Goal: Navigation & Orientation: Find specific page/section

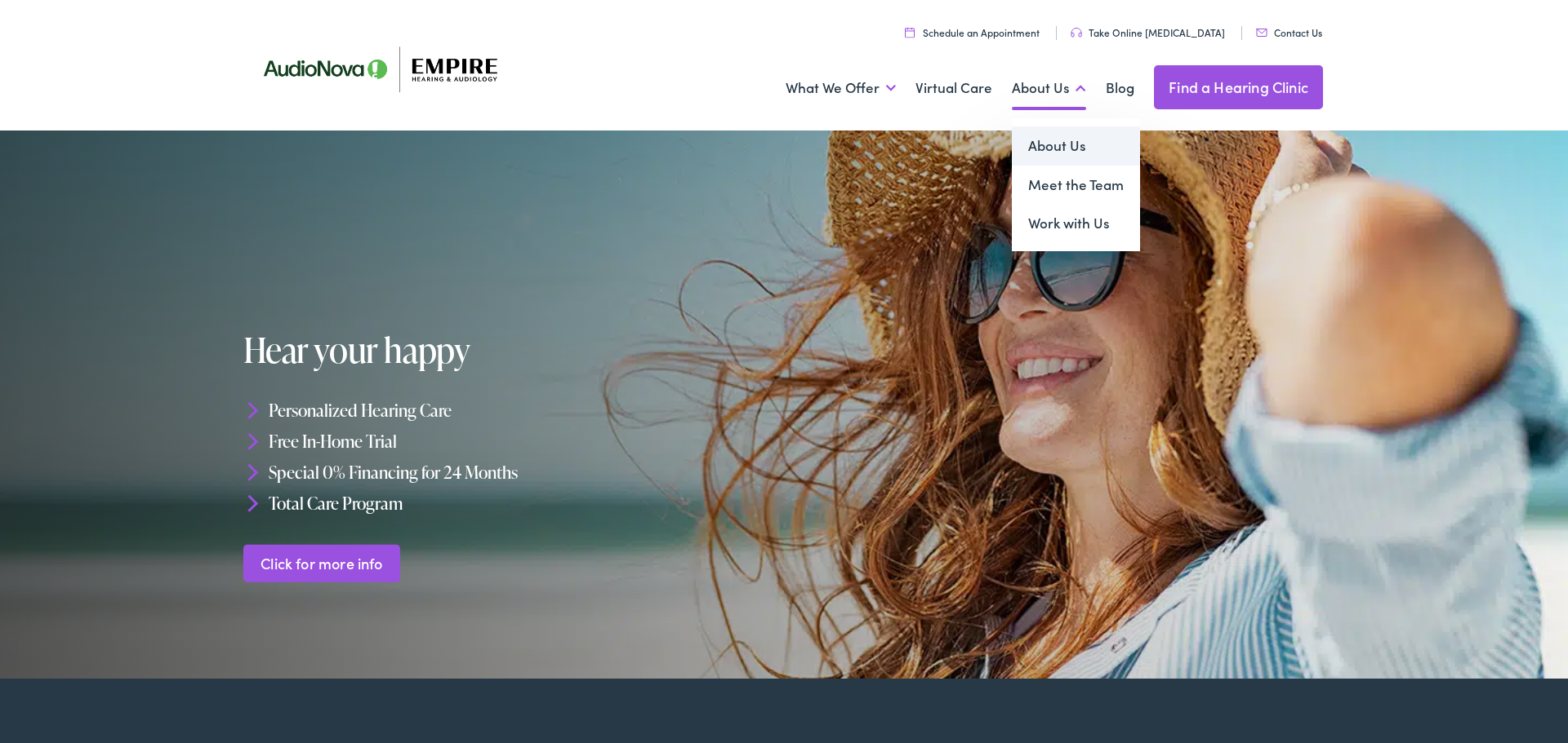
click at [1068, 141] on link "About Us" at bounding box center [1076, 146] width 128 height 39
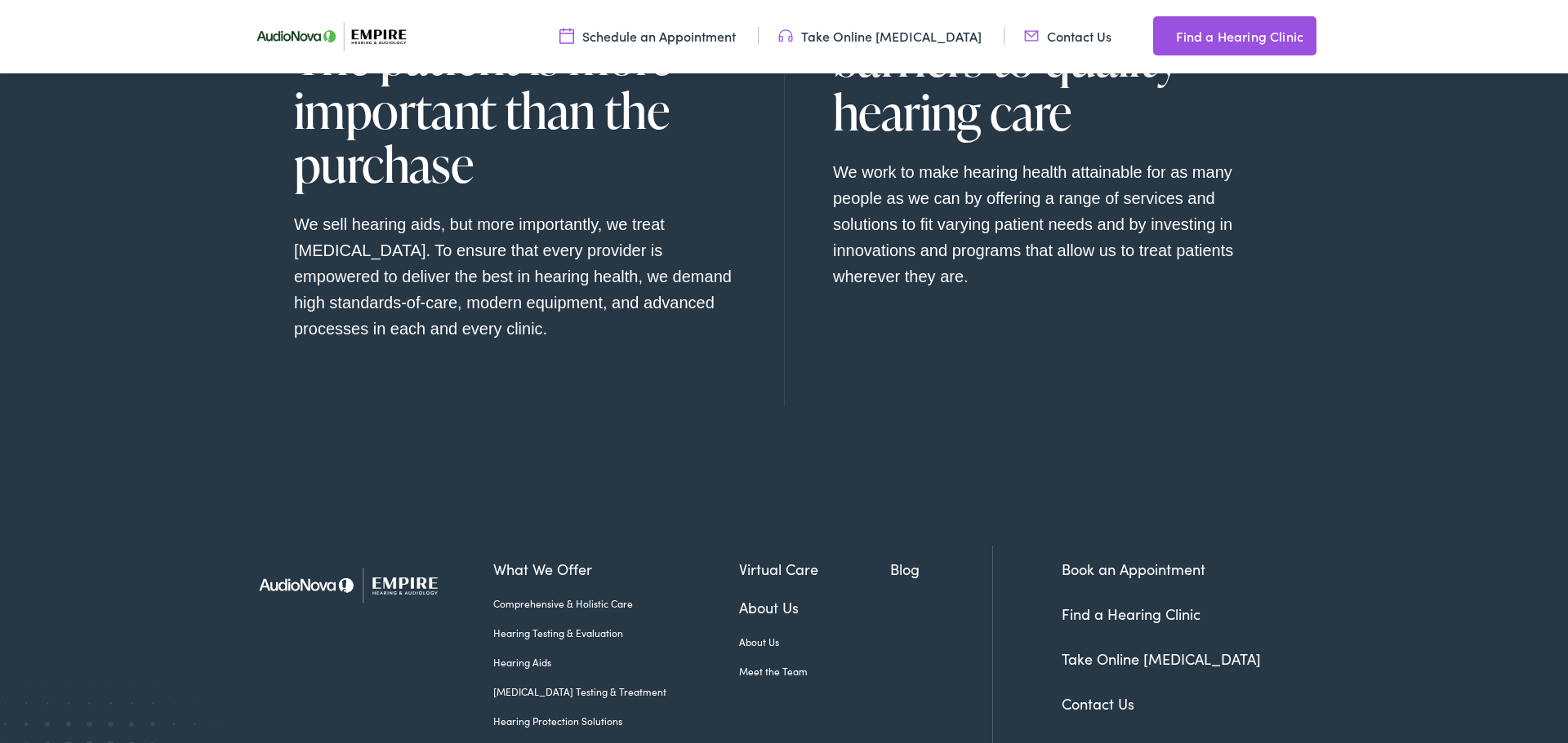
scroll to position [1915, 0]
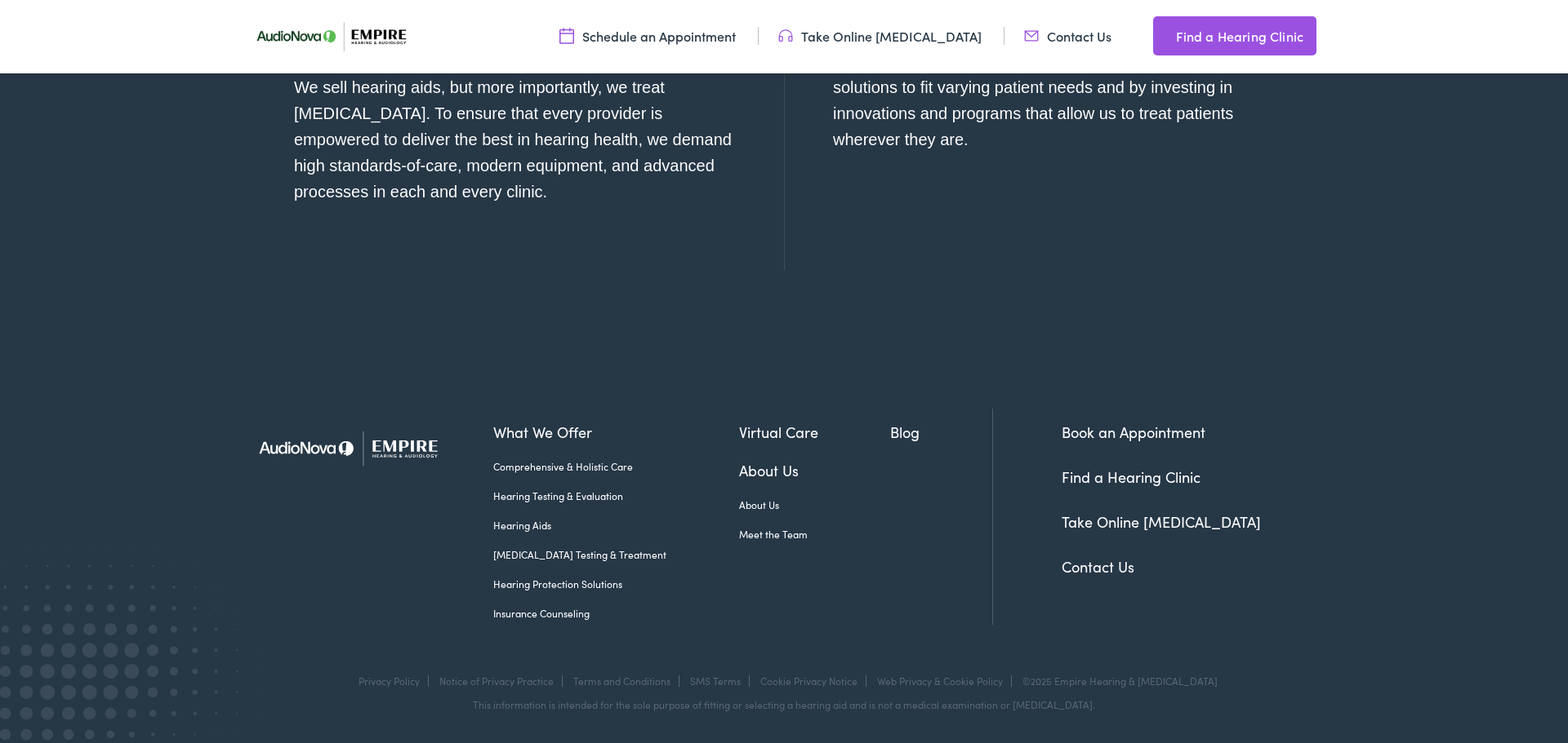
click at [1083, 573] on link "Contact Us" at bounding box center [1098, 567] width 73 height 20
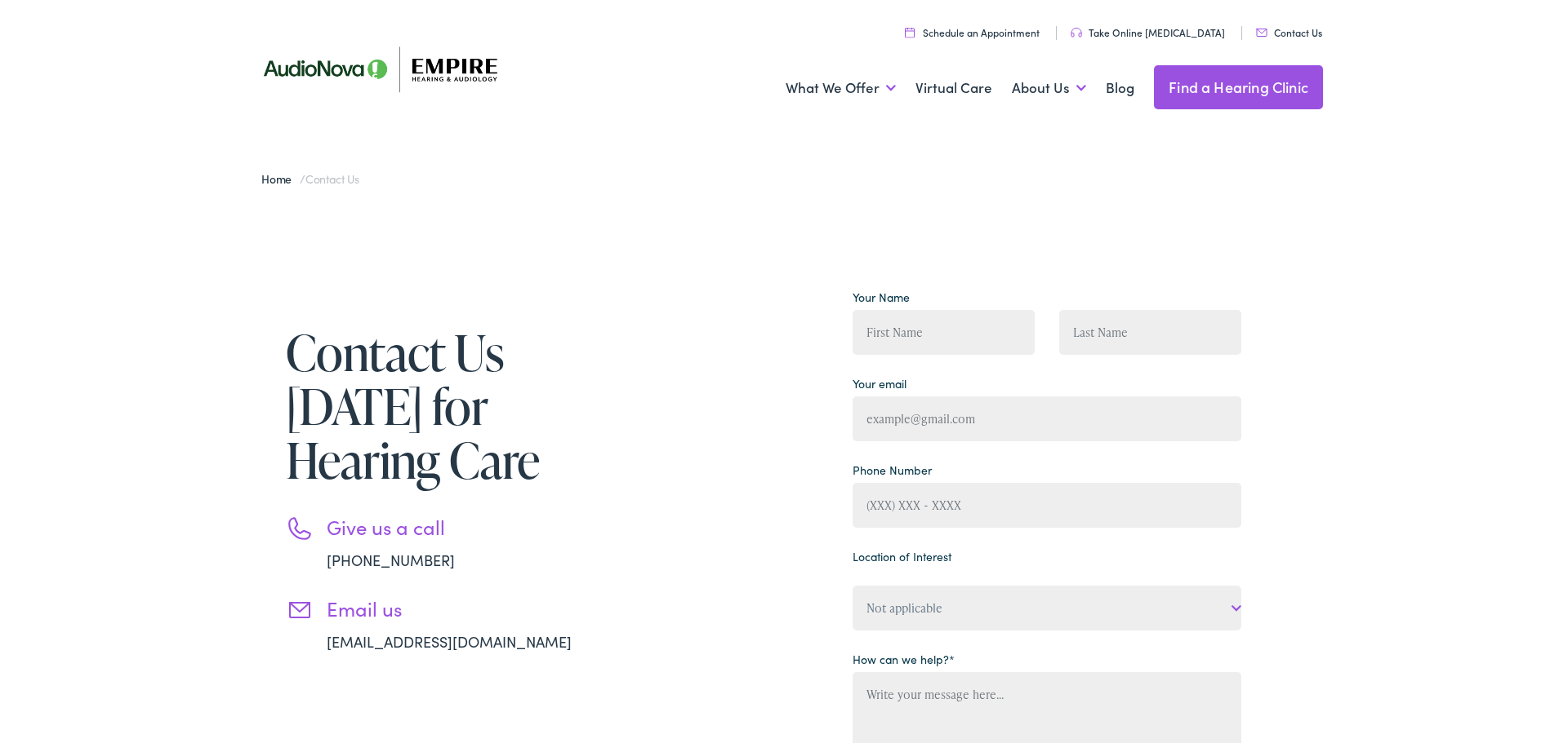
click at [1229, 87] on link "Find a Hearing Clinic" at bounding box center [1238, 87] width 169 height 44
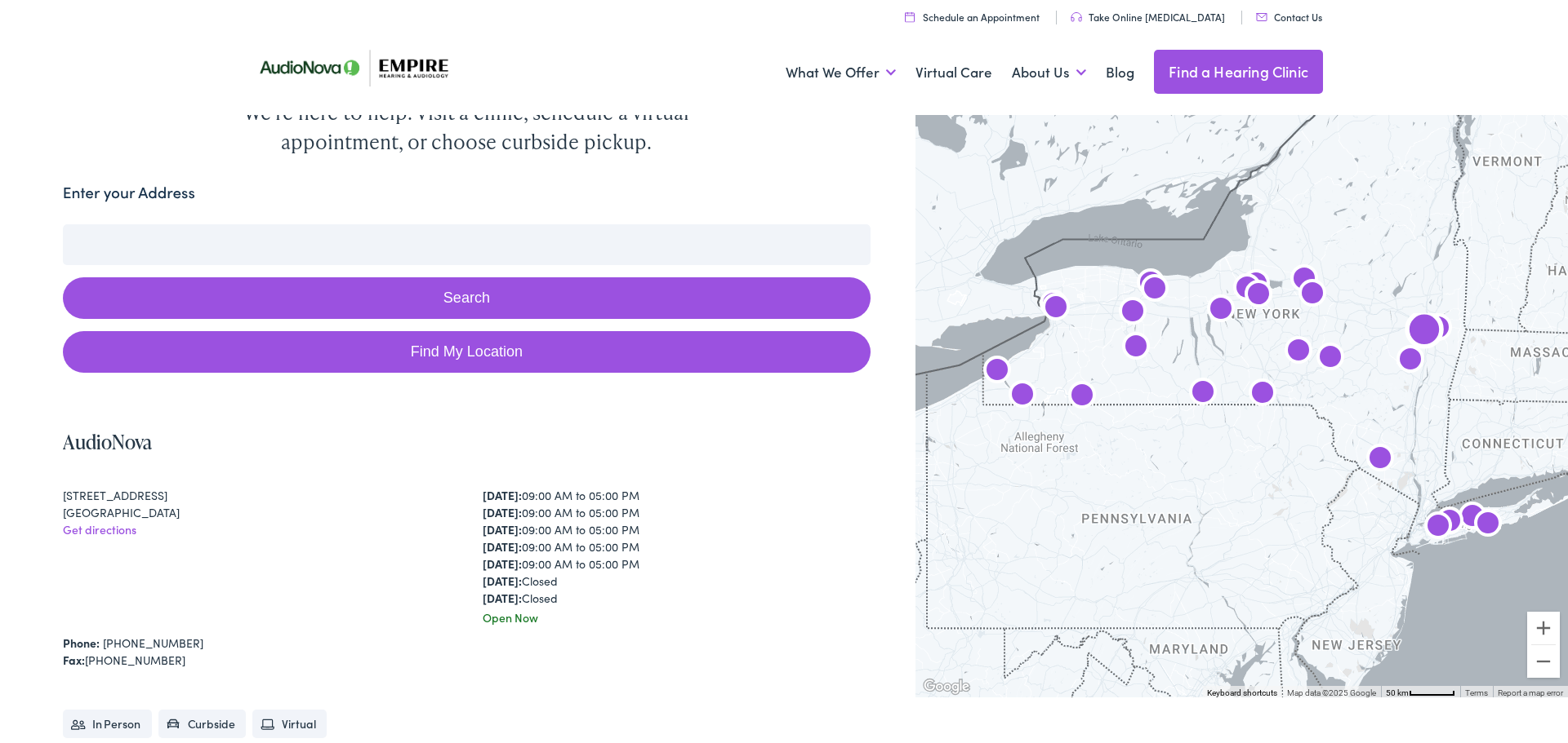
scroll to position [7, 0]
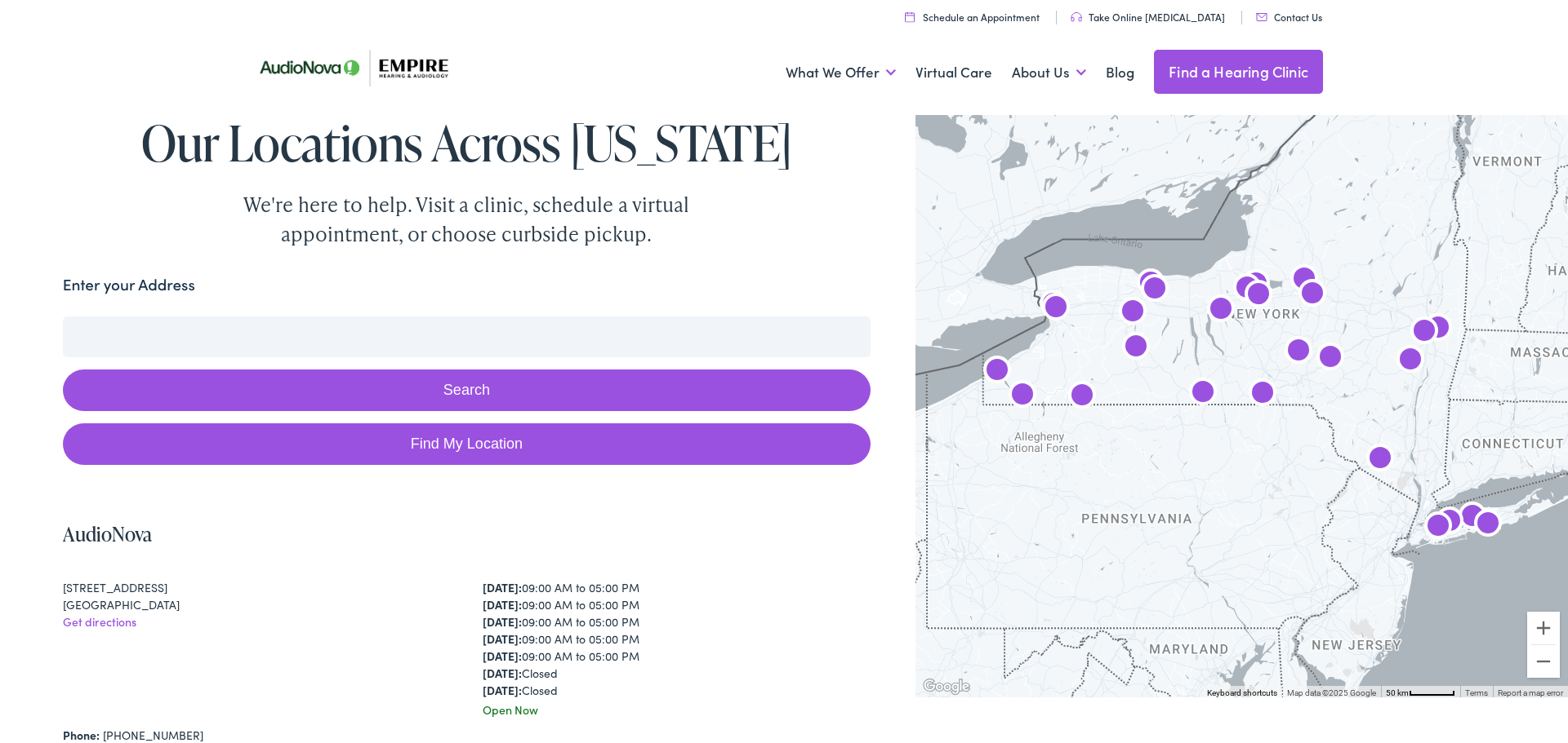
click at [452, 340] on input "Enter your Address" at bounding box center [467, 337] width 808 height 40
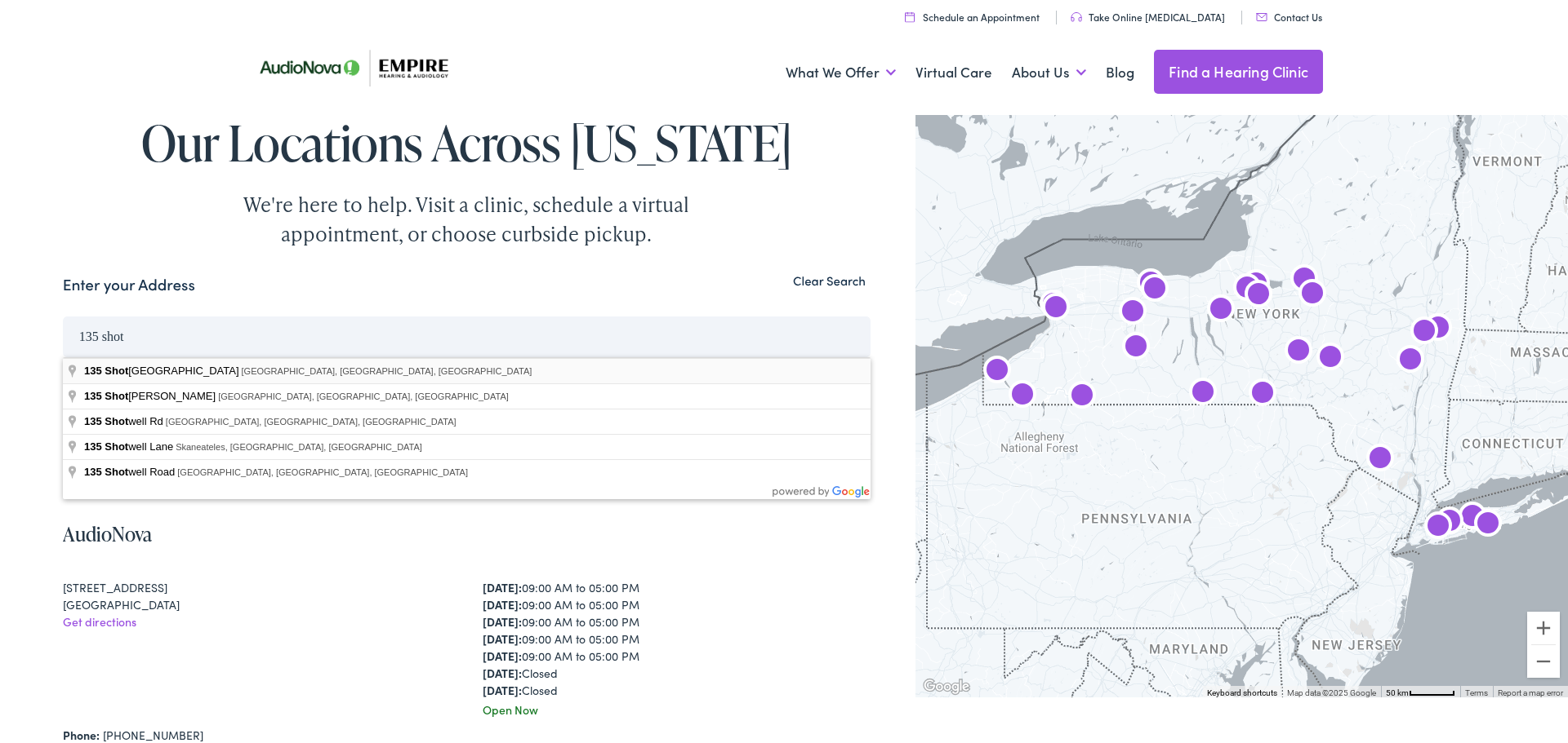
type input "135 Shotwell Park, Syracuse, NY, USA"
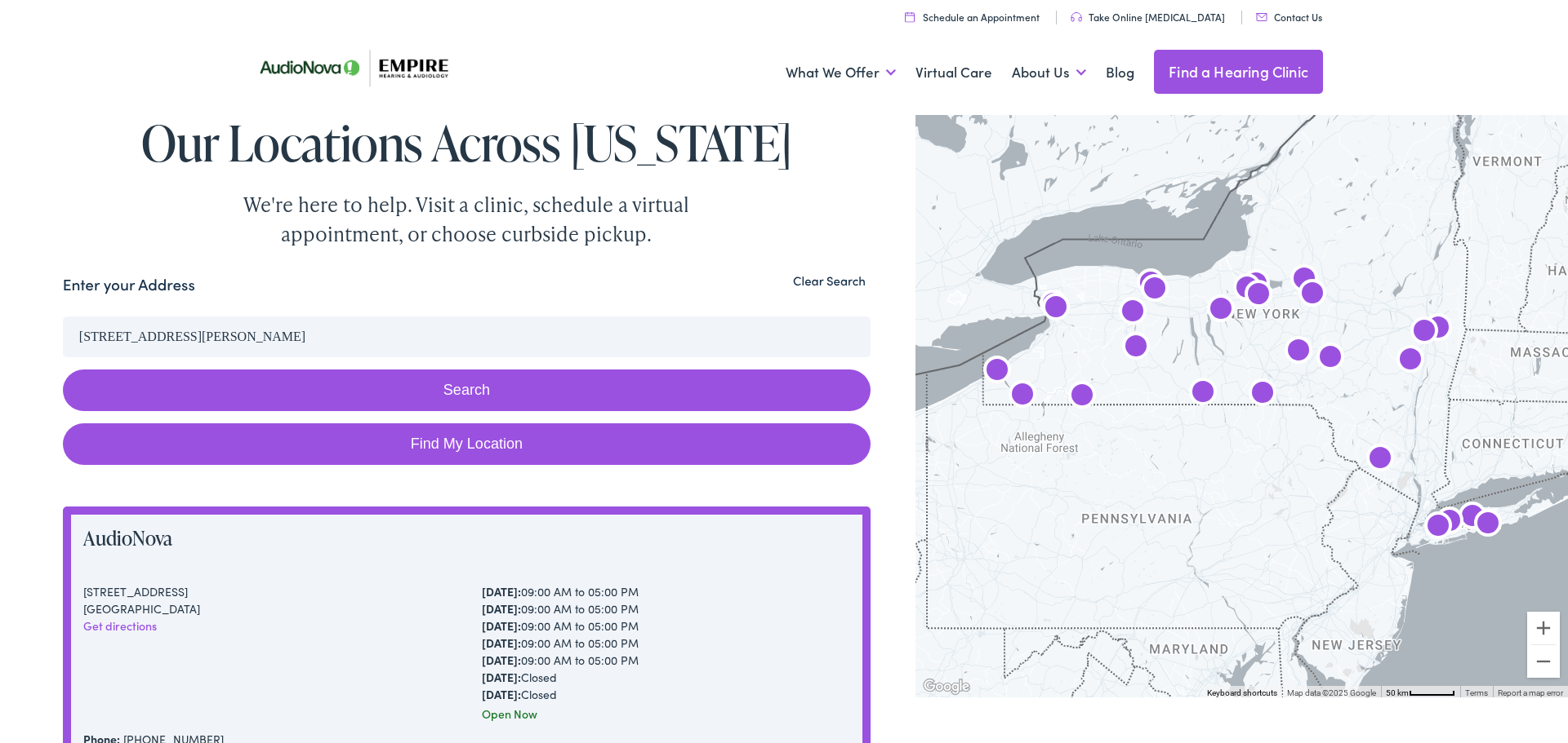
click at [487, 406] on button "Search" at bounding box center [467, 390] width 808 height 41
click at [548, 386] on button "Search" at bounding box center [467, 390] width 808 height 41
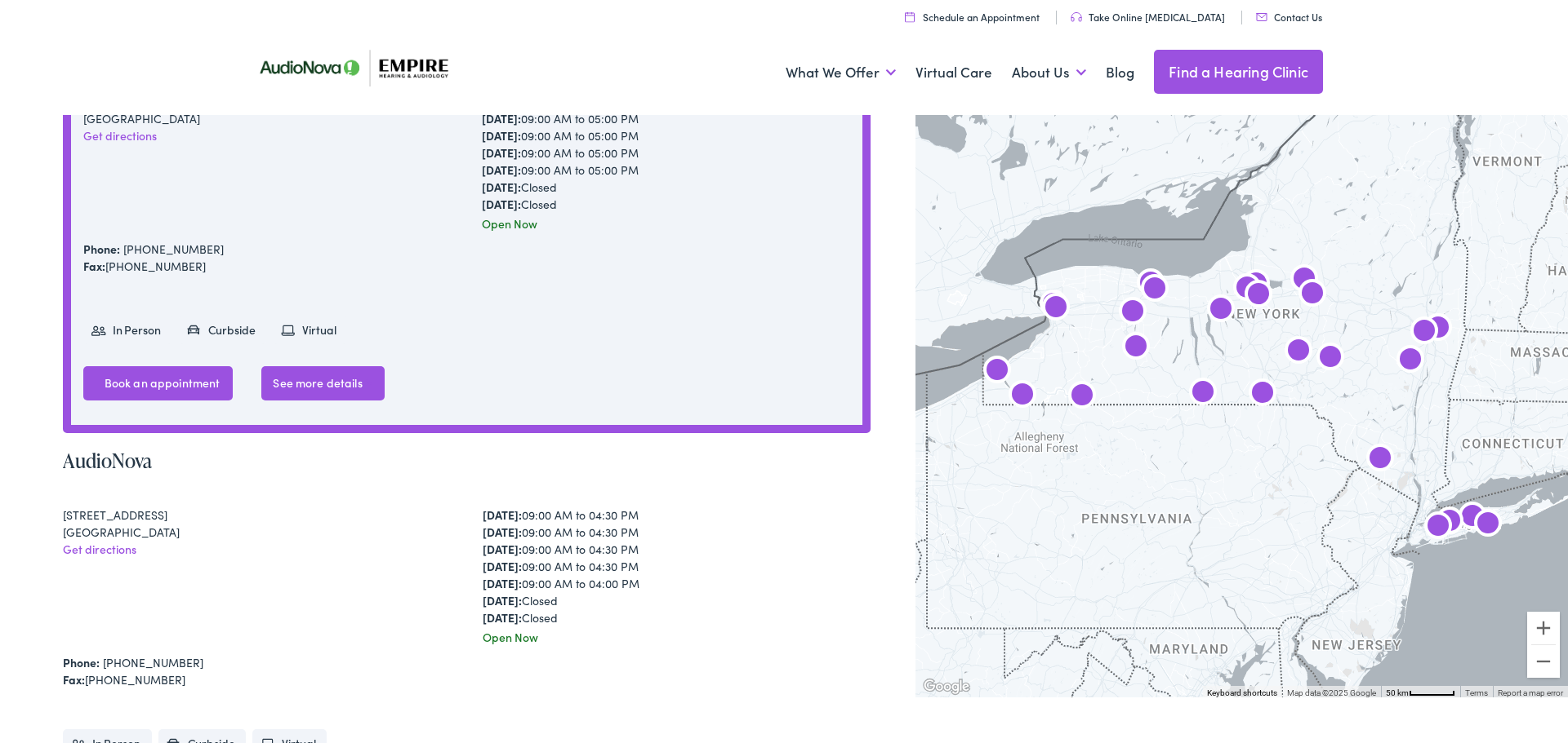
scroll to position [503, 0]
